Goal: Information Seeking & Learning: Learn about a topic

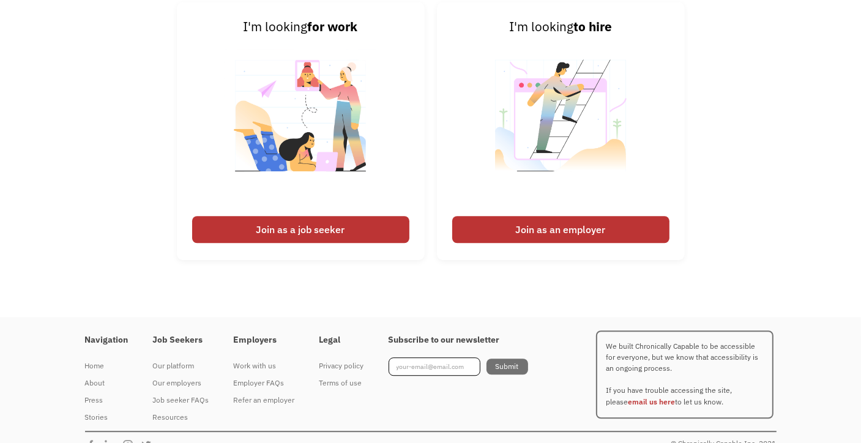
scroll to position [2939, 0]
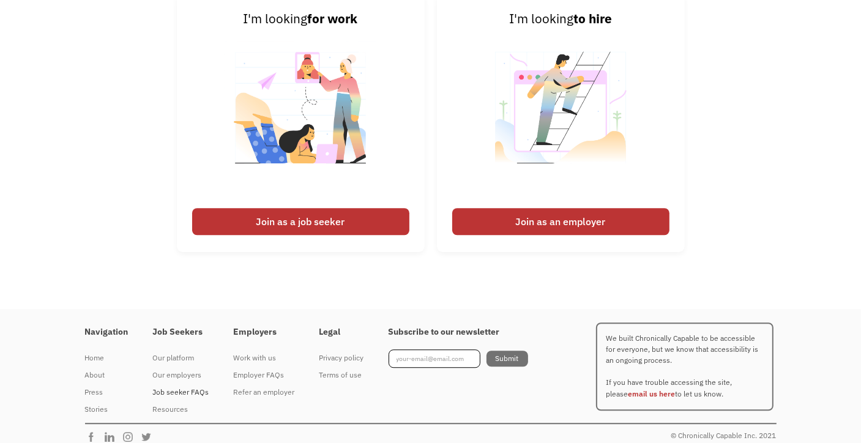
click at [178, 390] on div "Job seeker FAQs" at bounding box center [181, 392] width 56 height 15
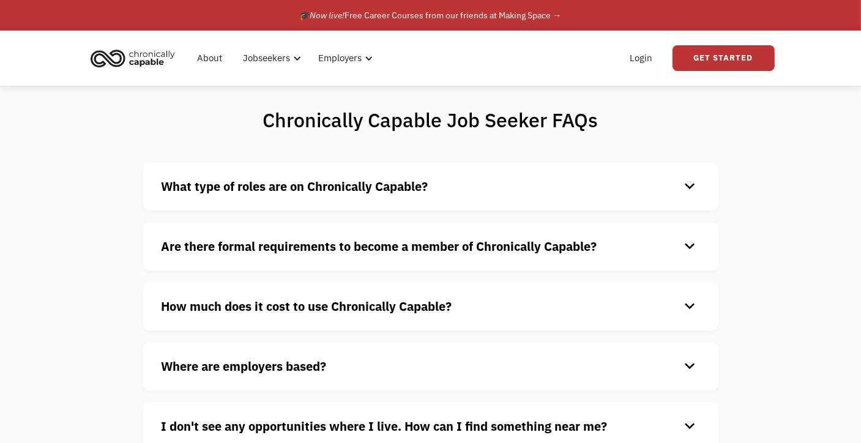
scroll to position [61, 0]
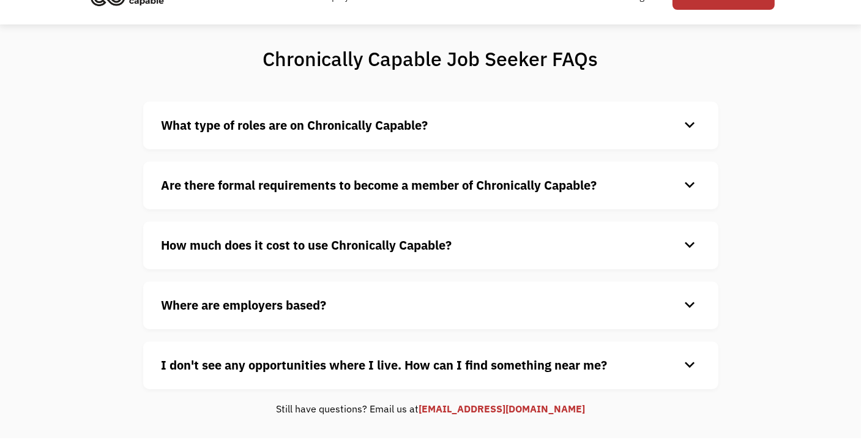
click at [693, 122] on div "keyboard_arrow_down" at bounding box center [691, 125] width 20 height 18
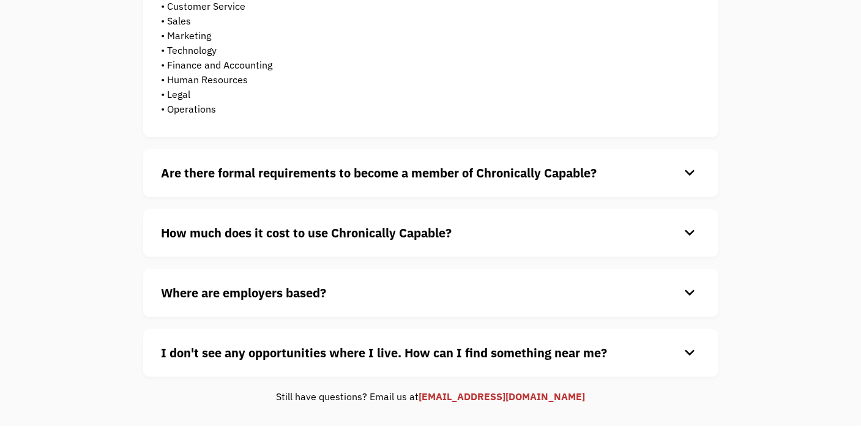
scroll to position [367, 0]
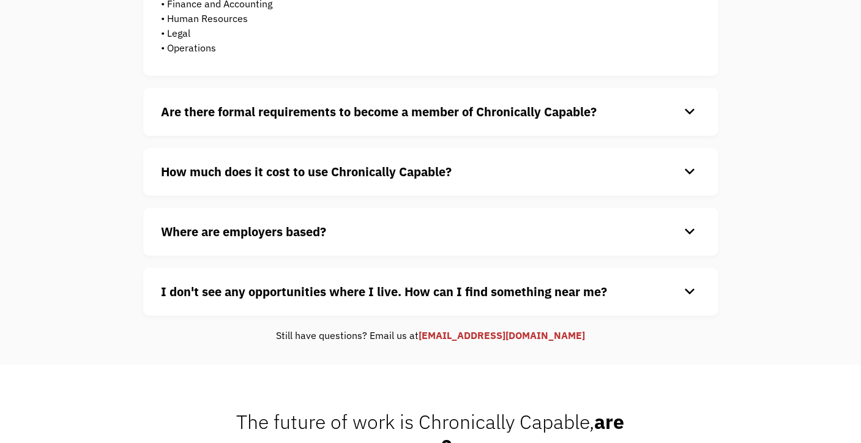
click at [681, 107] on div "keyboard_arrow_down" at bounding box center [691, 112] width 20 height 18
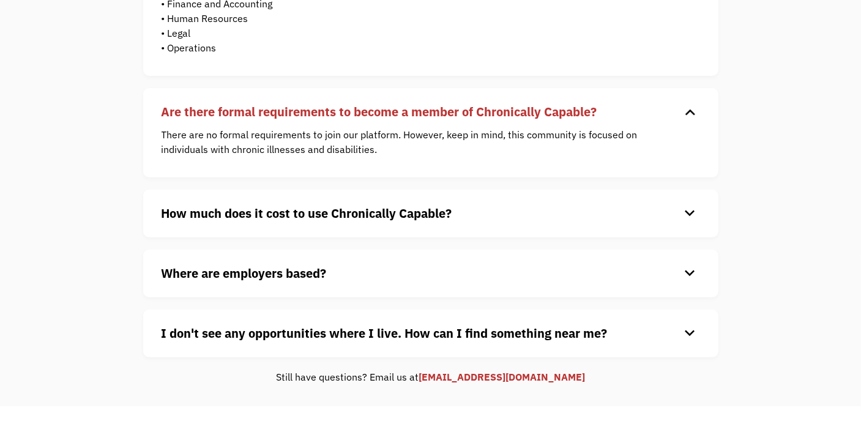
click at [642, 212] on h4 "How much does it cost to use Chronically Capable?" at bounding box center [421, 213] width 519 height 18
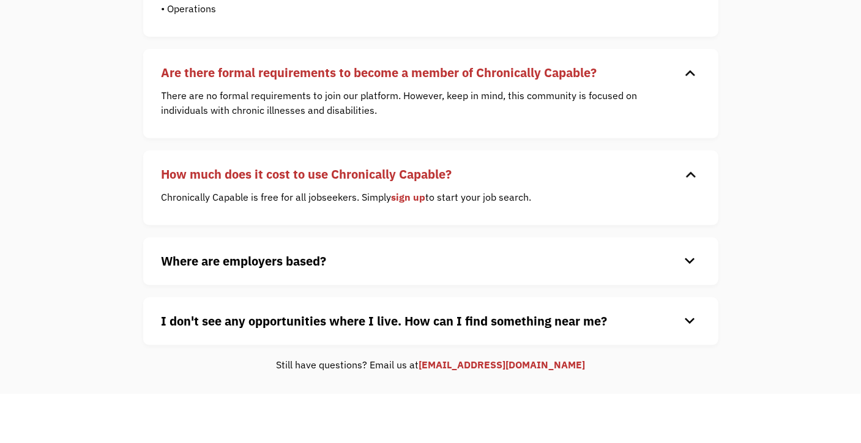
scroll to position [490, 0]
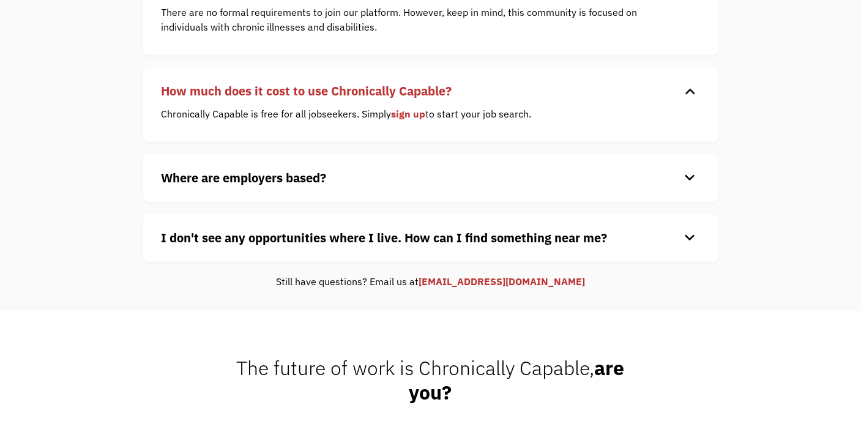
click at [623, 171] on h4 "Where are employers based?" at bounding box center [421, 178] width 519 height 18
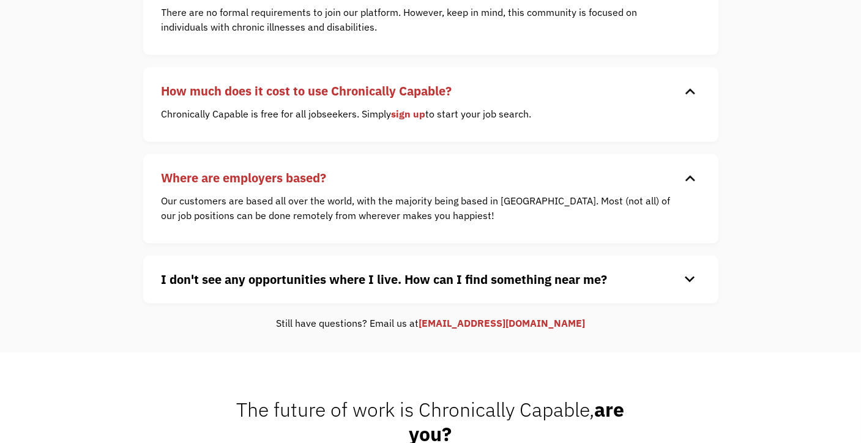
click at [637, 269] on div "I don't see any opportunities where I live. How can I find something near me? k…" at bounding box center [430, 280] width 575 height 48
click at [653, 280] on h4 "I don't see any opportunities where I live. How can I find something near me?" at bounding box center [421, 280] width 519 height 18
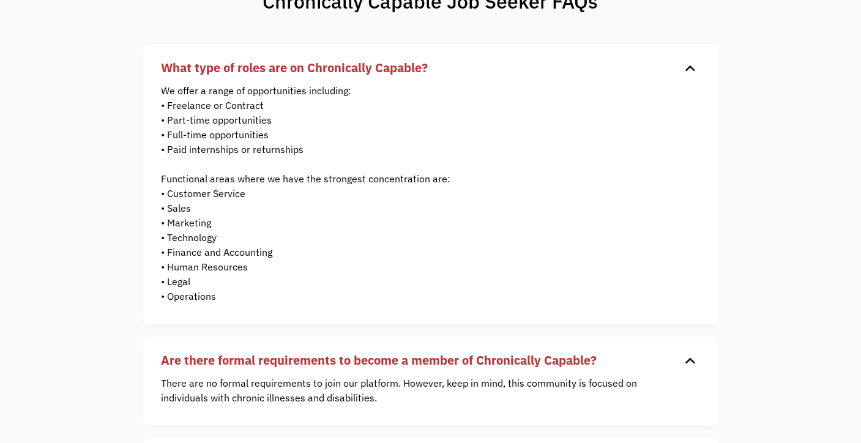
scroll to position [0, 0]
